Goal: Transaction & Acquisition: Purchase product/service

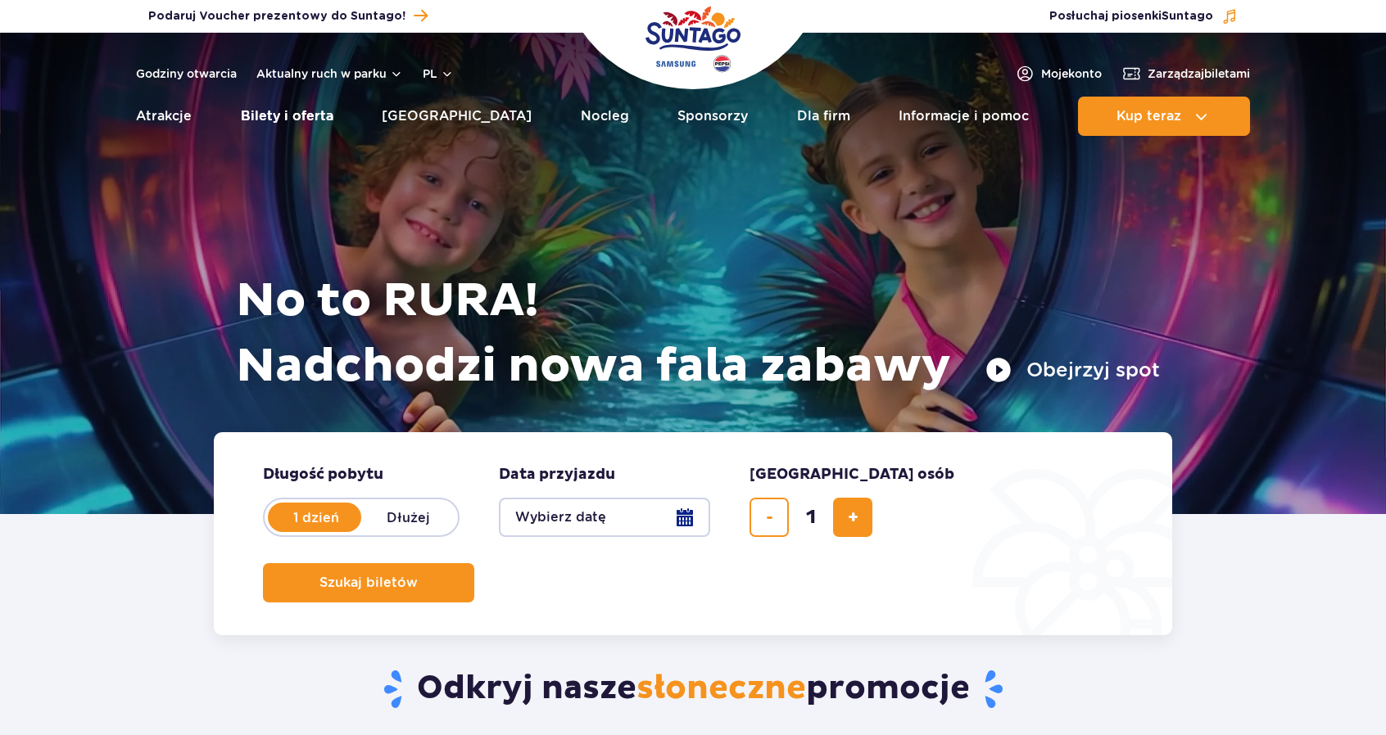
click at [297, 119] on link "Bilety i oferta" at bounding box center [287, 116] width 93 height 39
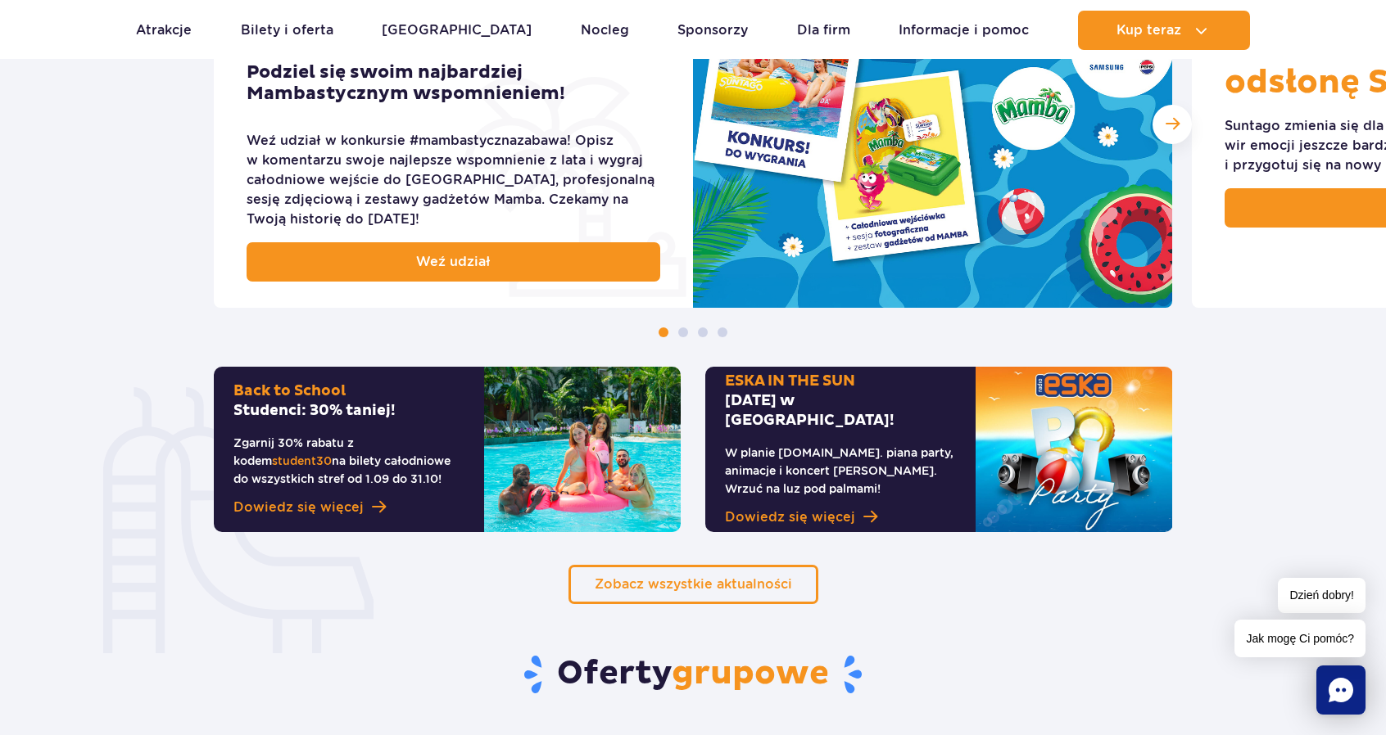
scroll to position [901, 0]
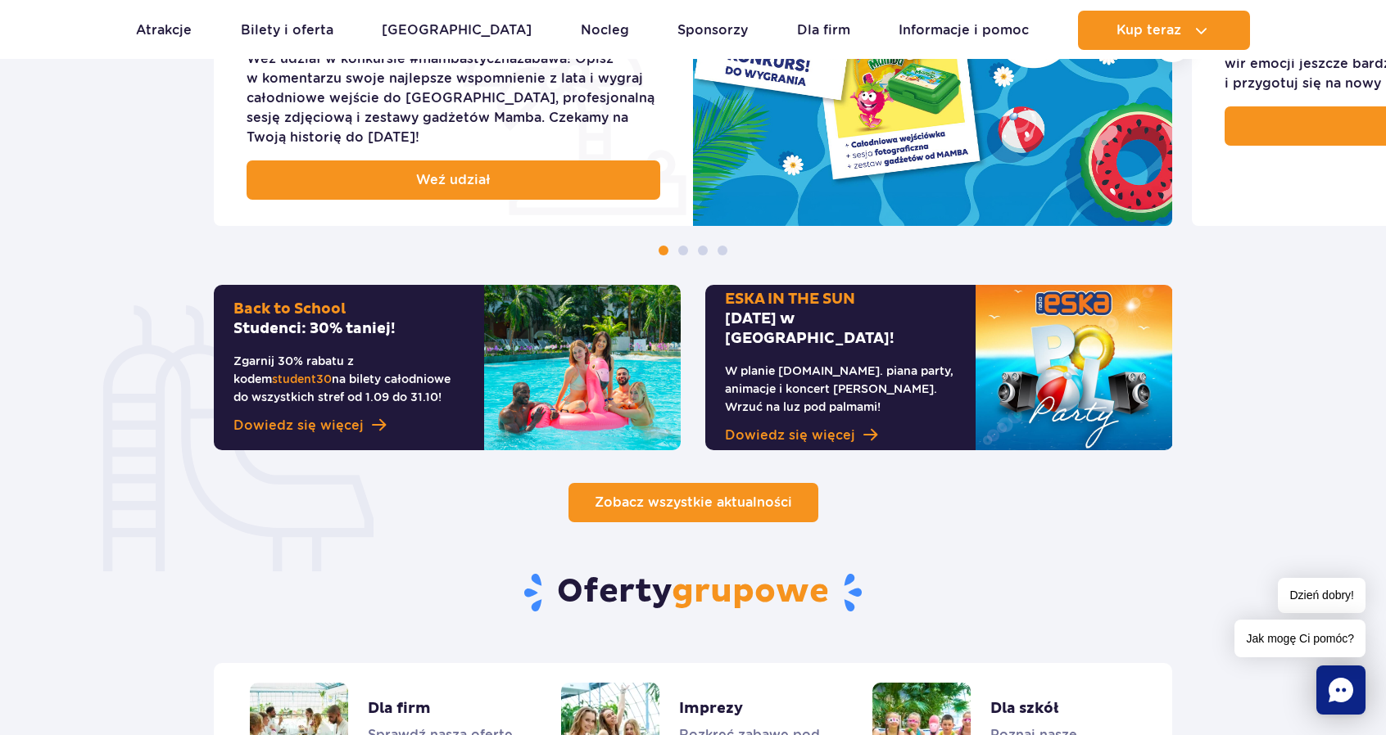
click at [618, 508] on span "Zobacz wszystkie aktualności" at bounding box center [693, 503] width 197 height 16
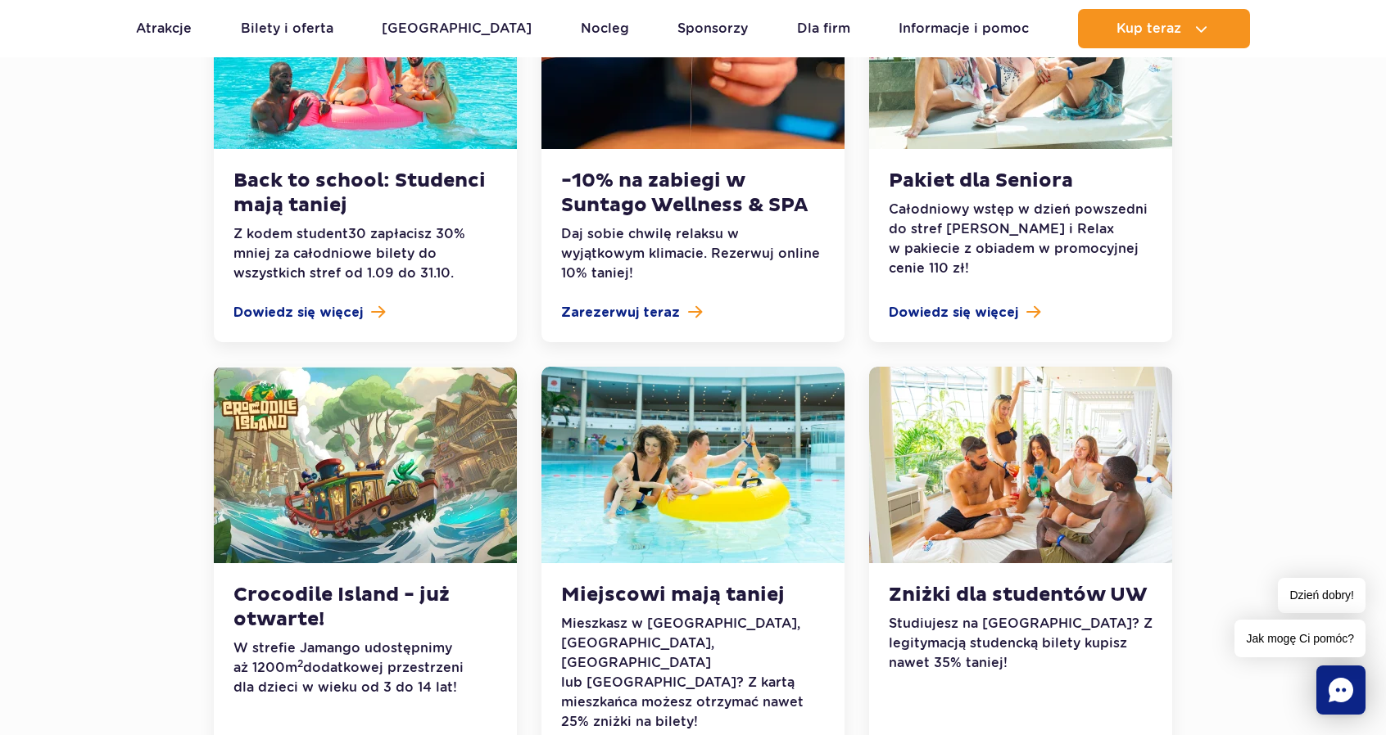
scroll to position [491, 0]
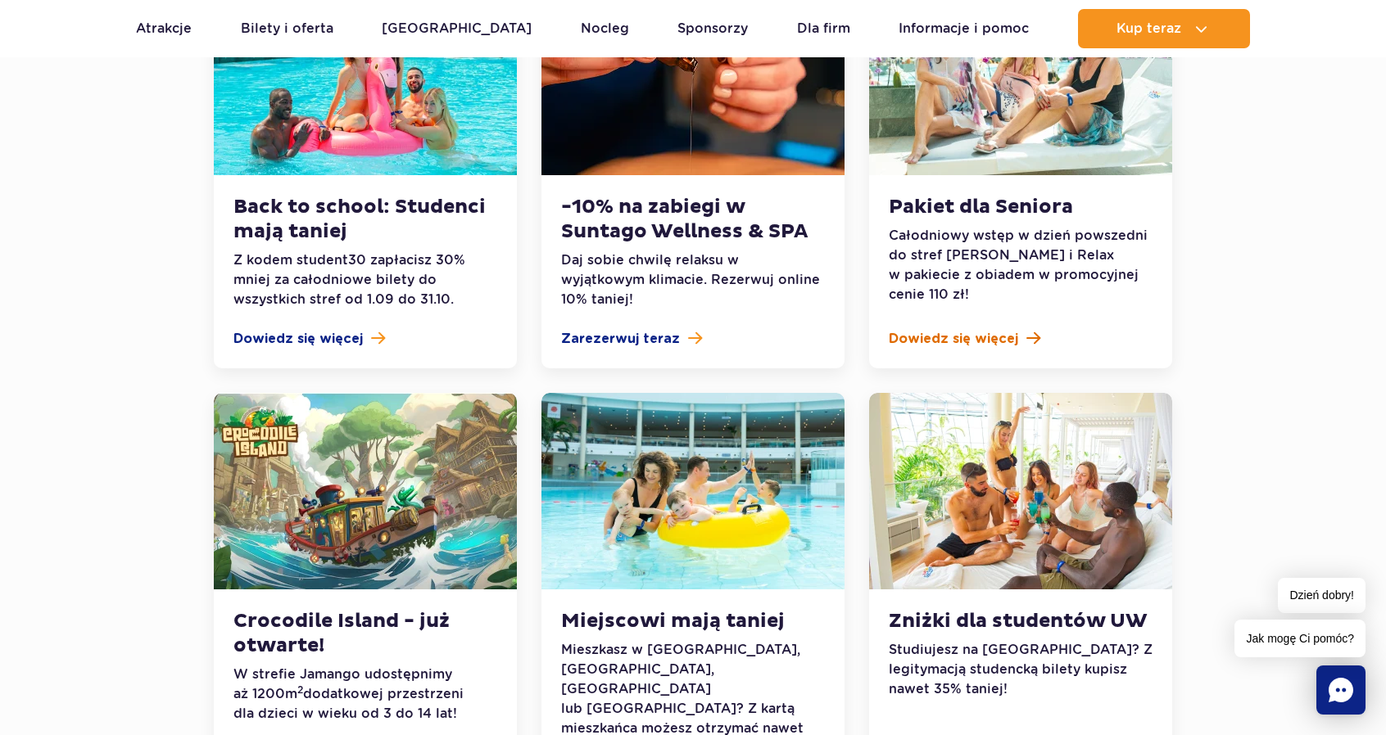
click at [984, 337] on span "Dowiedz się więcej" at bounding box center [953, 339] width 129 height 20
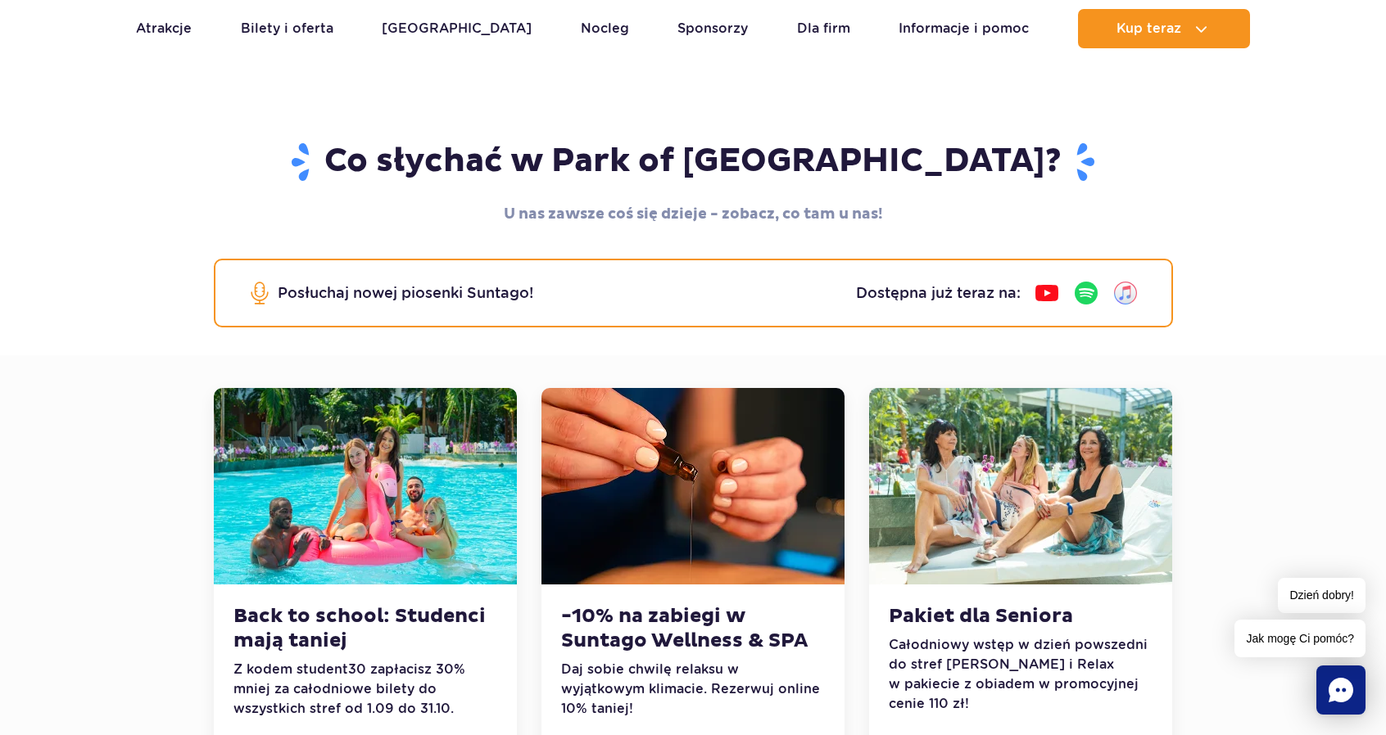
scroll to position [0, 0]
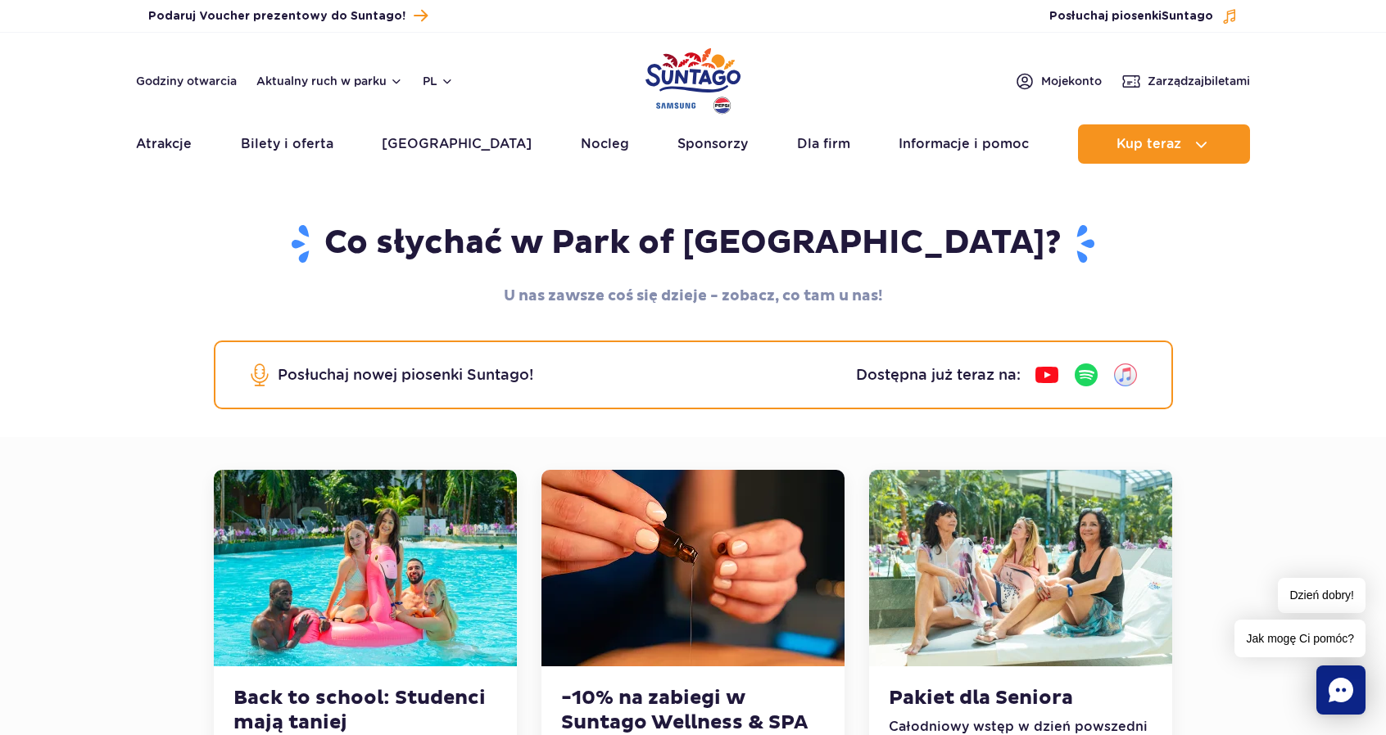
click at [1038, 377] on img at bounding box center [1046, 375] width 26 height 26
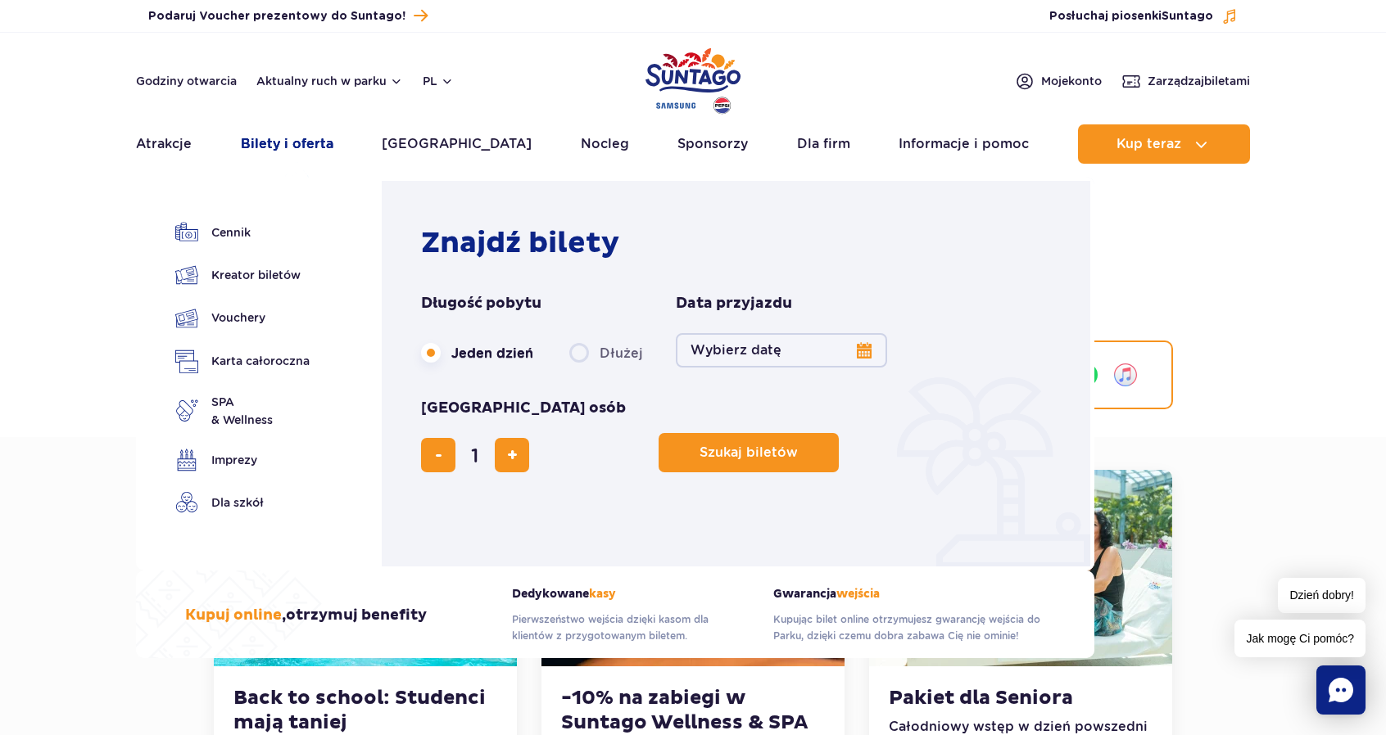
click at [292, 145] on link "Bilety i oferta" at bounding box center [287, 143] width 93 height 39
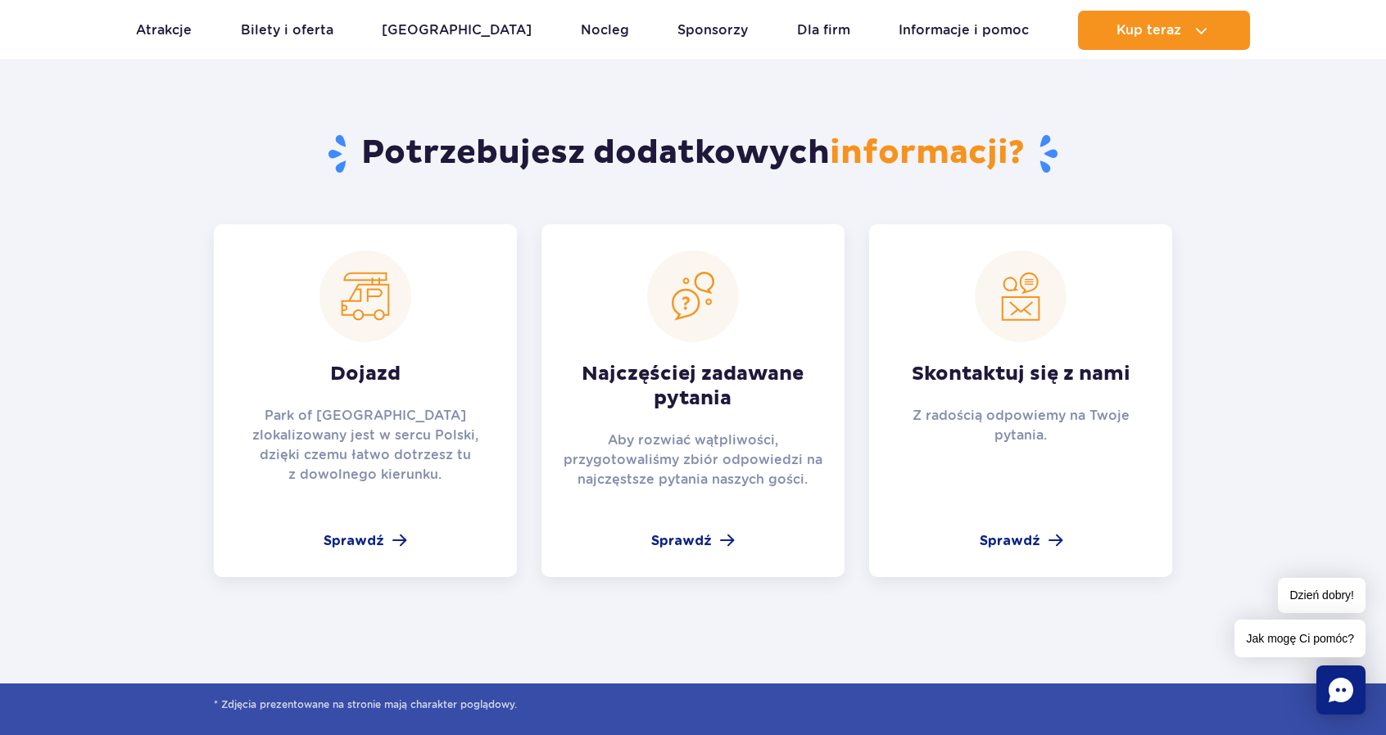
scroll to position [2539, 0]
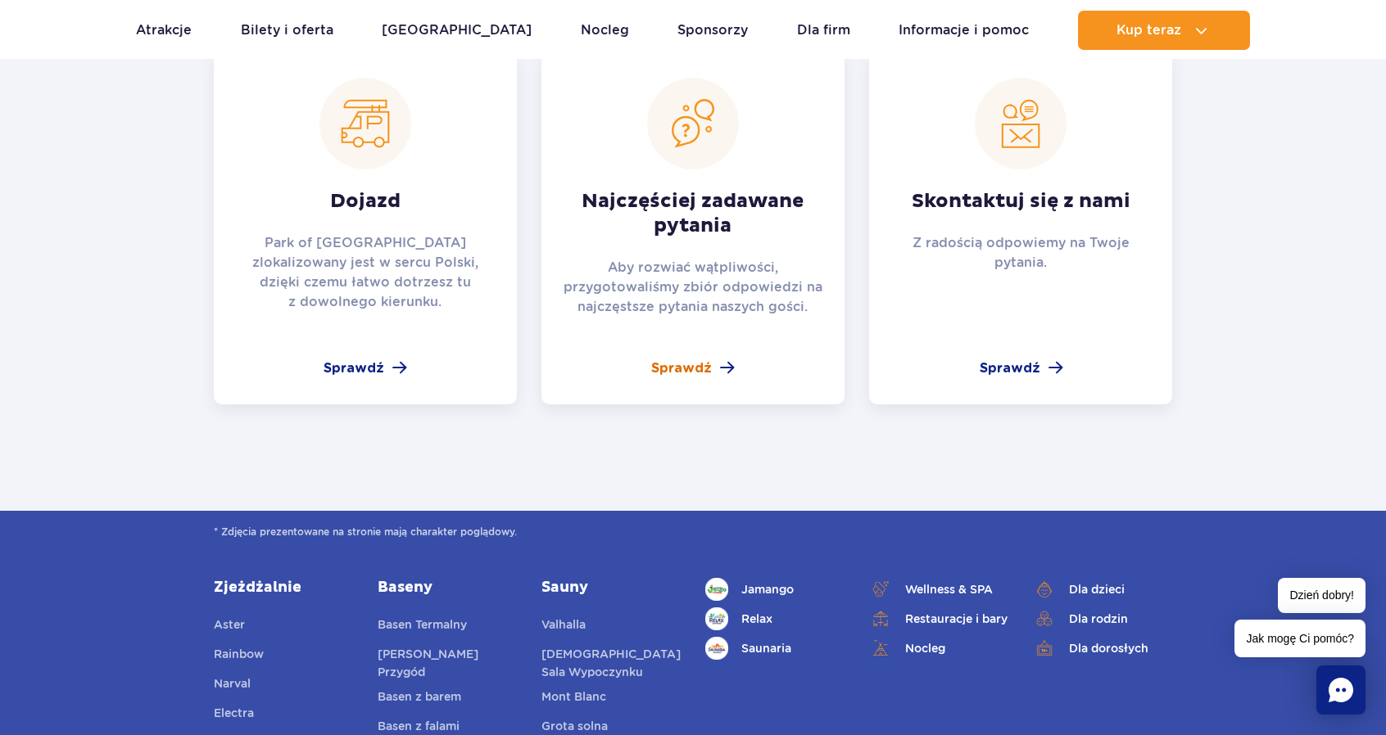
click at [708, 368] on span "Sprawdź" at bounding box center [681, 369] width 61 height 20
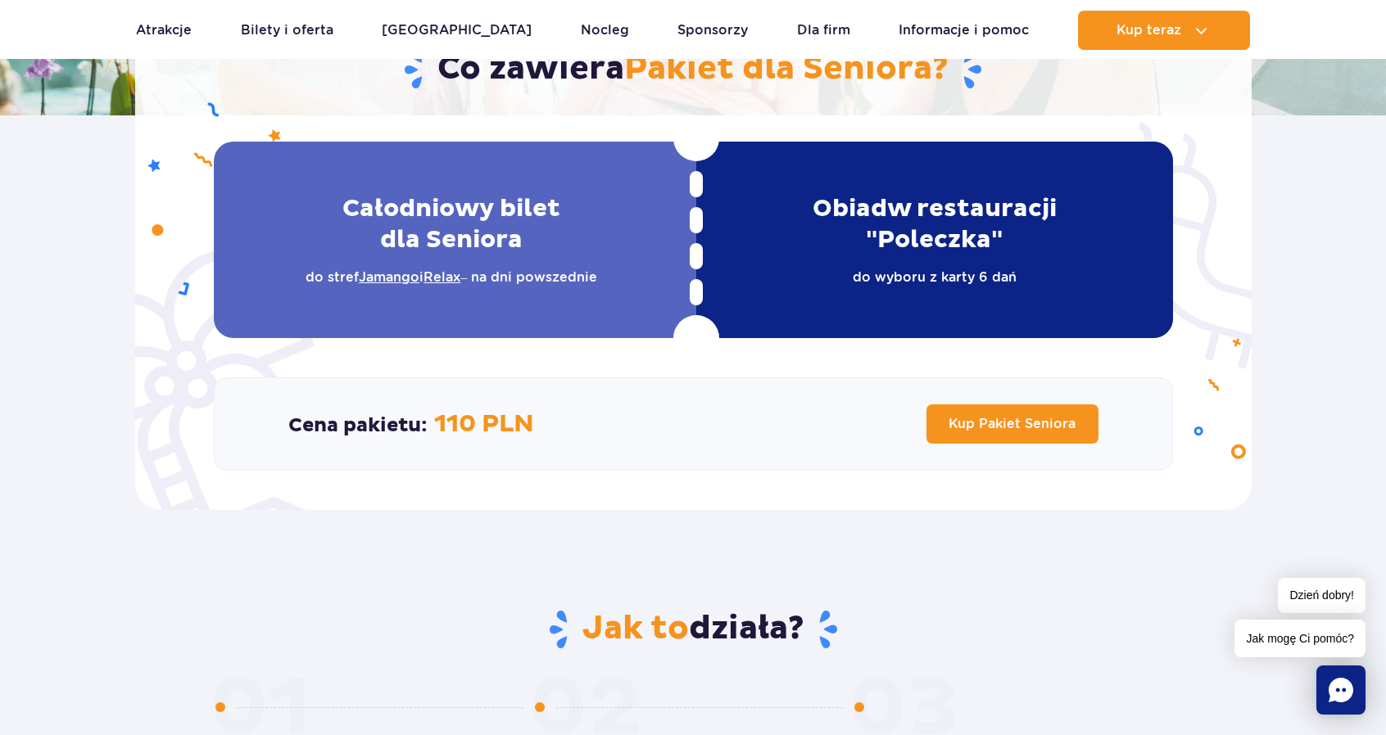
scroll to position [164, 0]
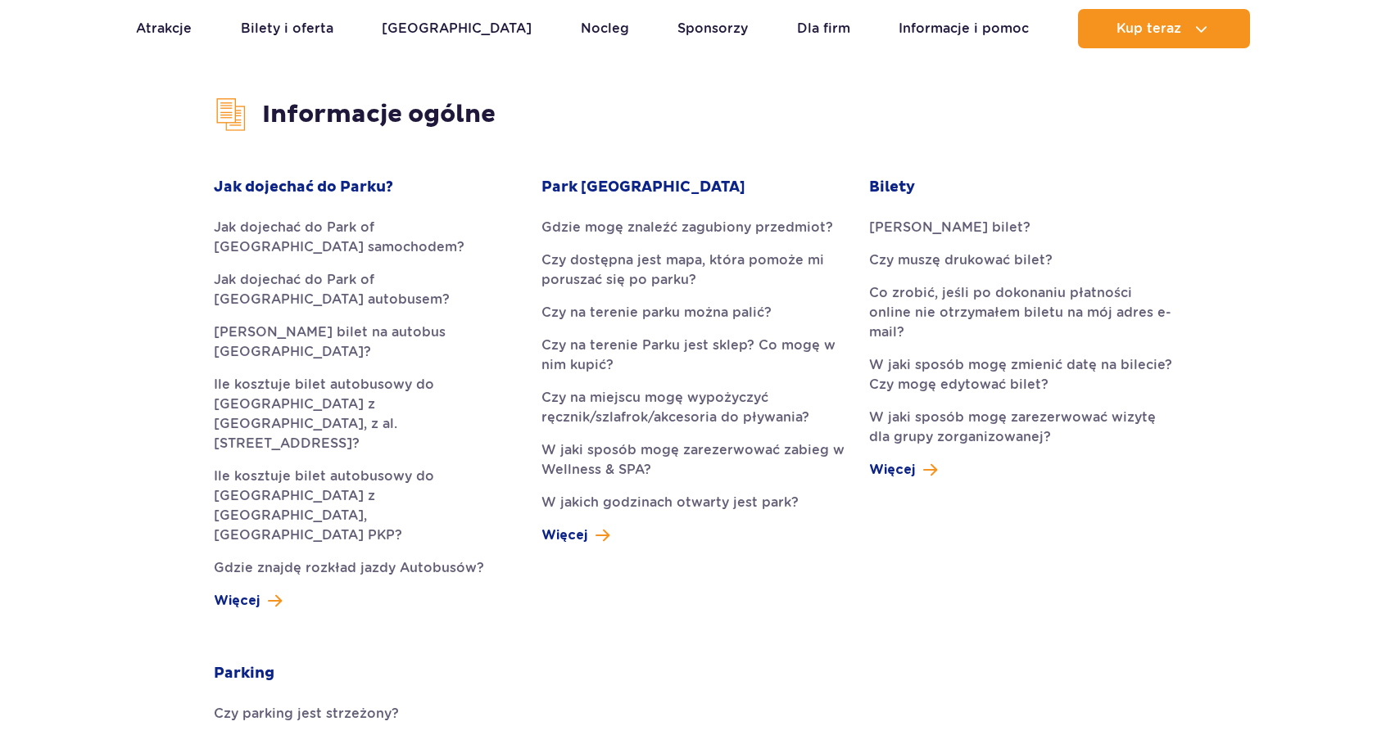
scroll to position [409, 0]
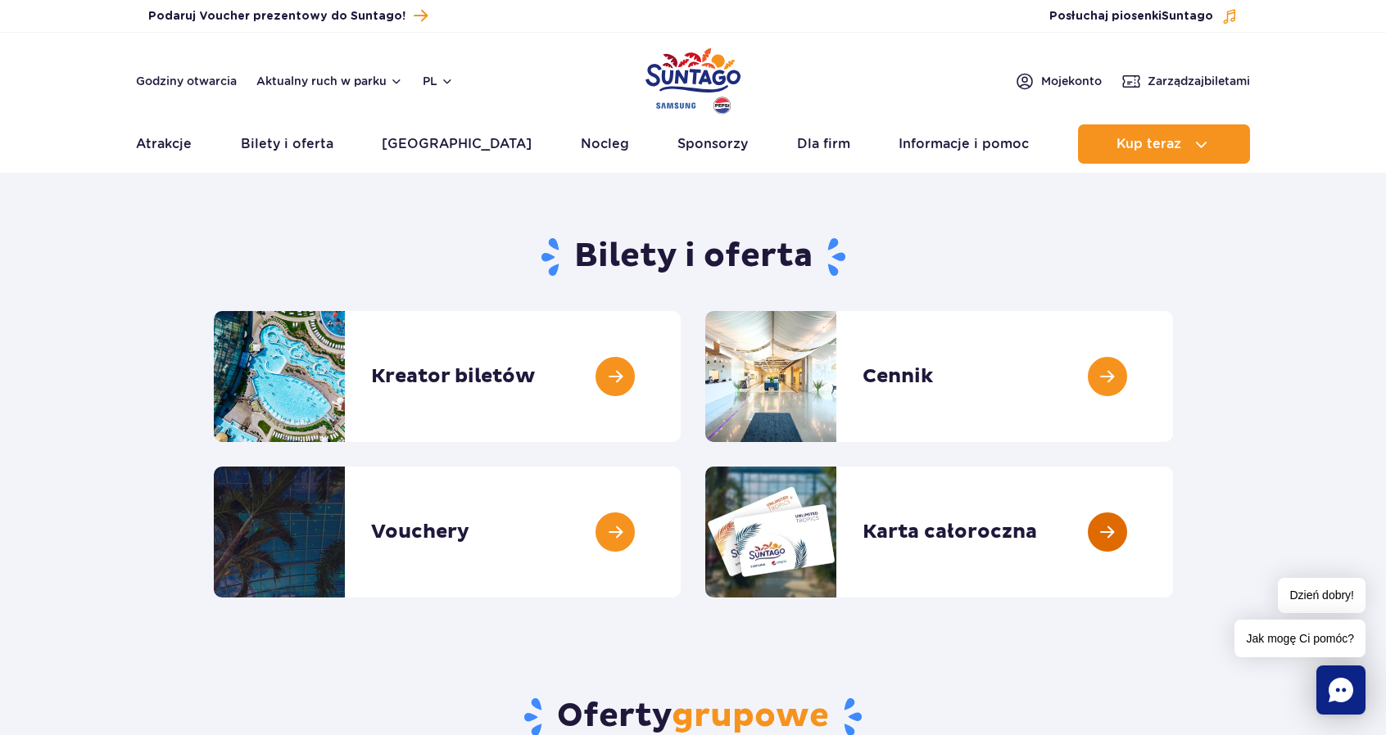
click at [1173, 528] on link at bounding box center [1173, 532] width 0 height 131
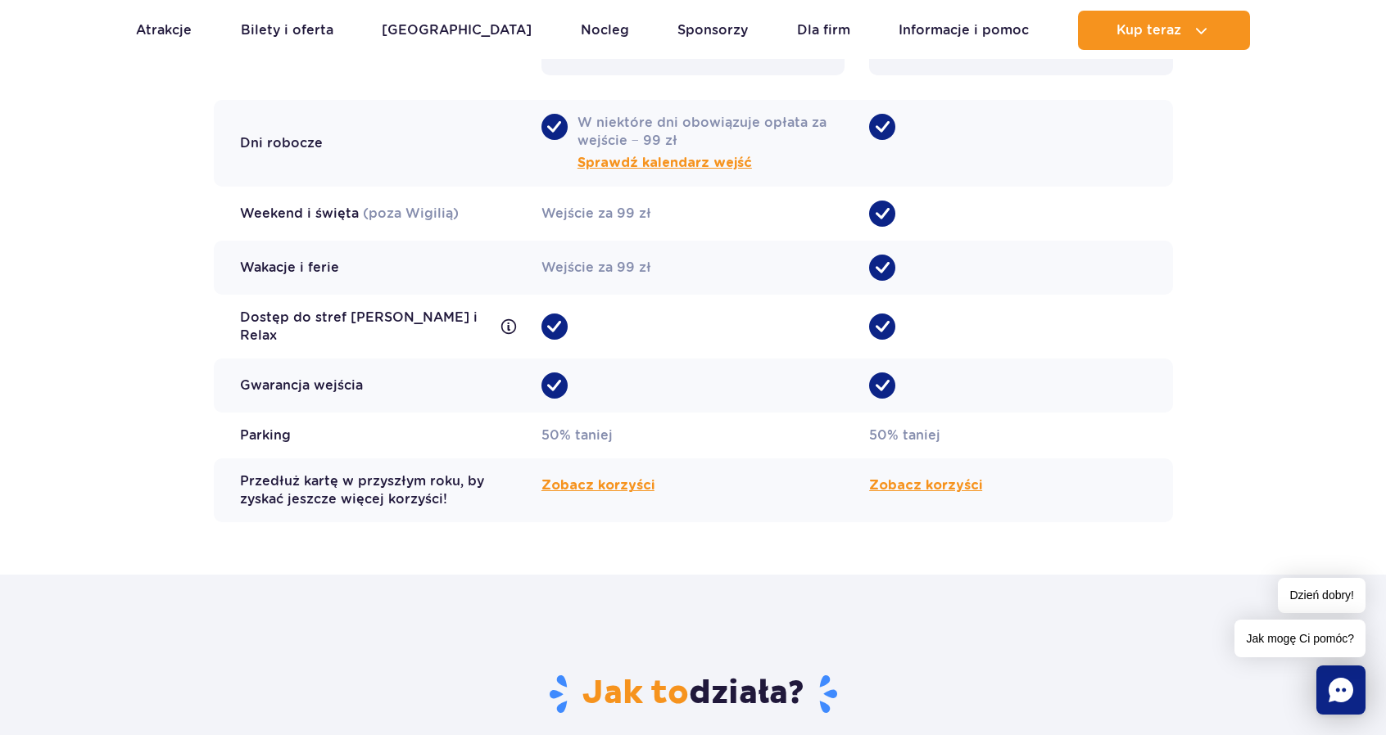
scroll to position [1474, 0]
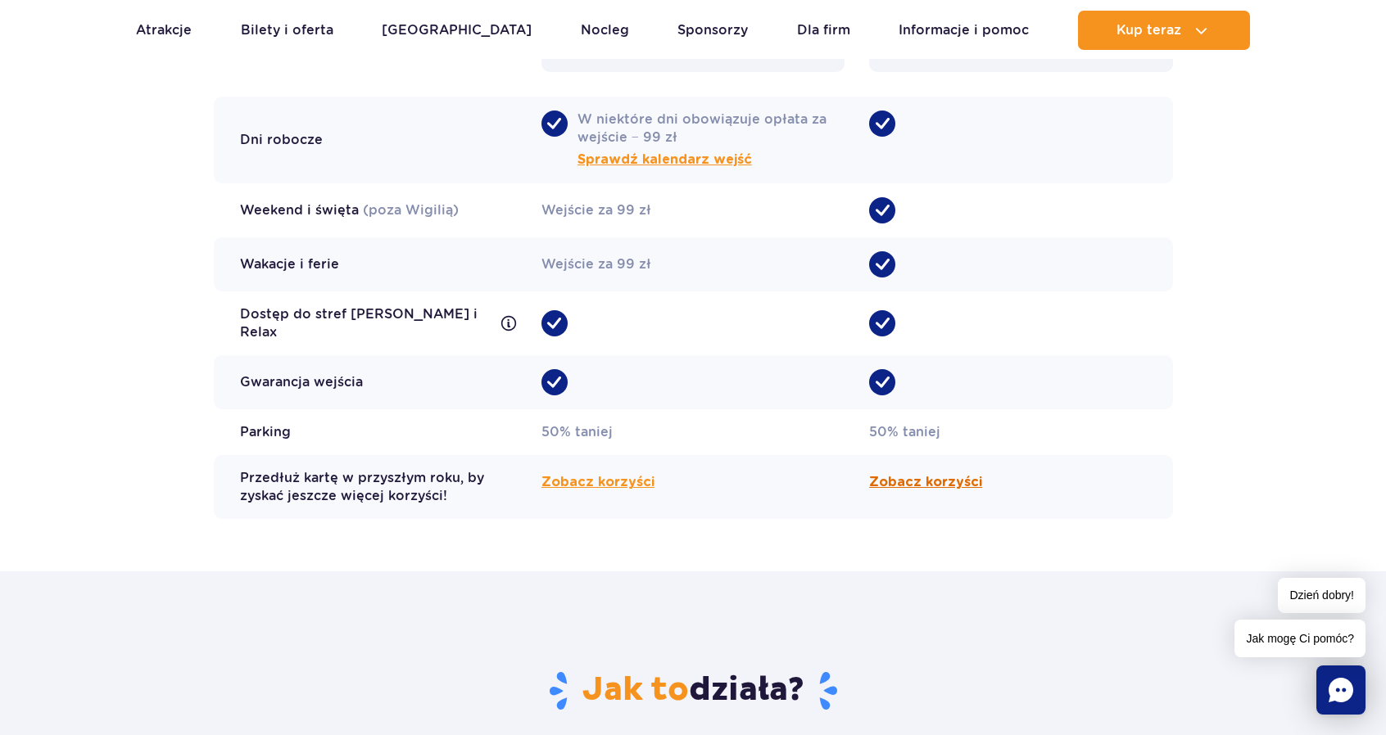
click at [938, 473] on span "Zobacz korzyści" at bounding box center [925, 483] width 113 height 20
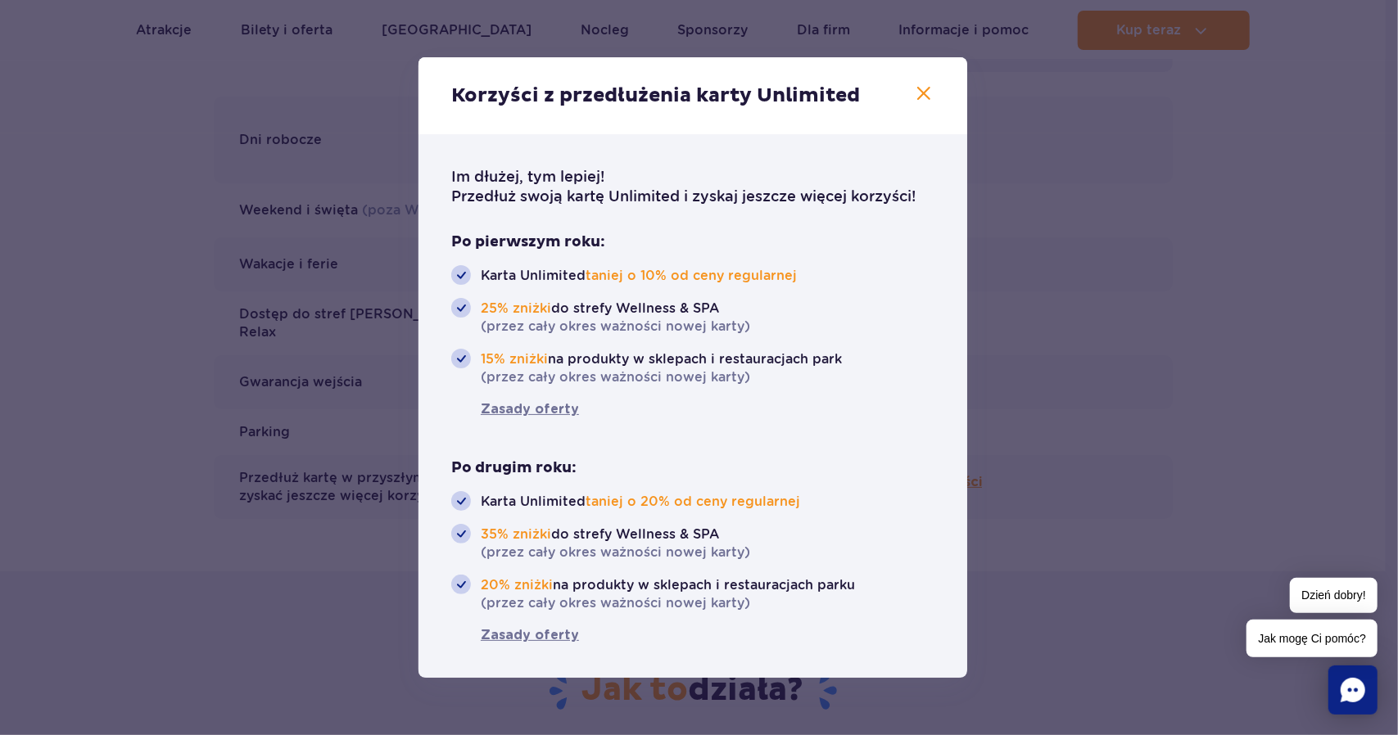
click at [920, 91] on icon "button" at bounding box center [924, 94] width 20 height 20
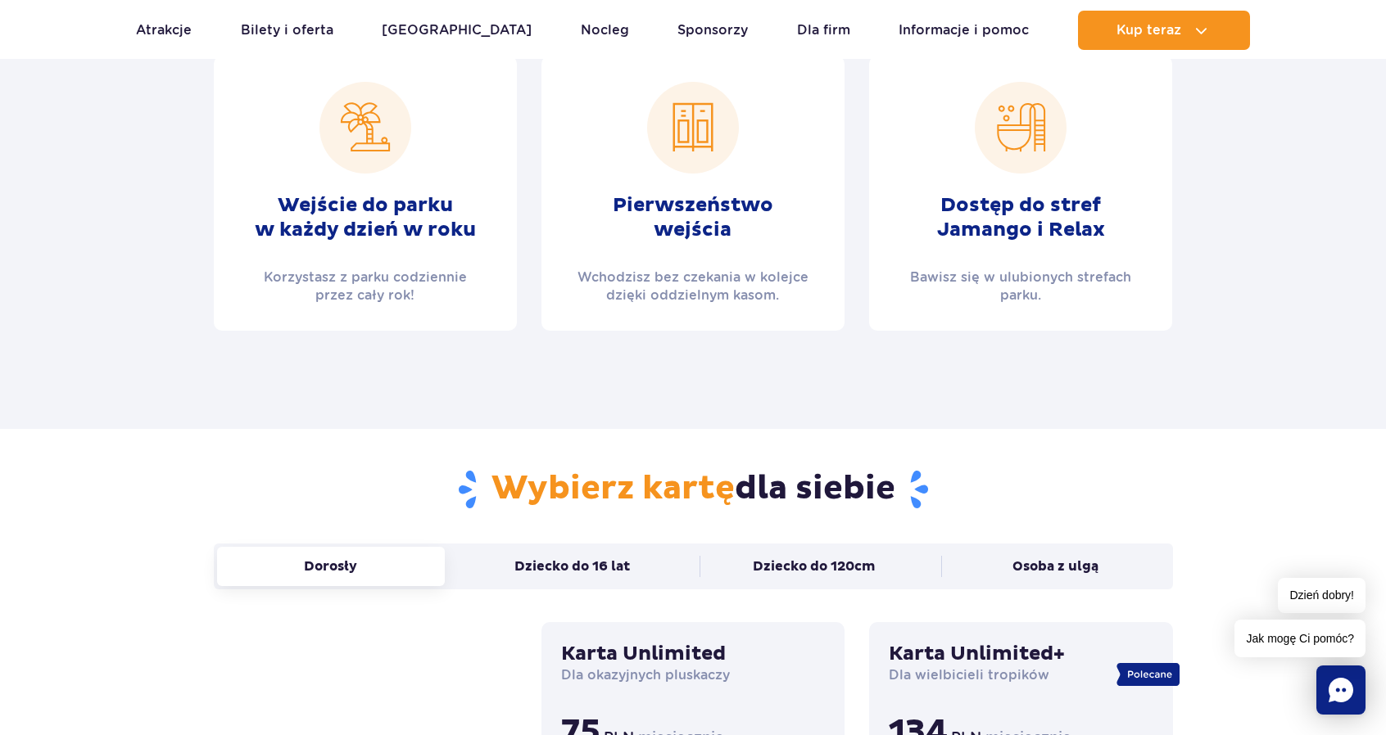
scroll to position [901, 0]
